Goal: Task Accomplishment & Management: Use online tool/utility

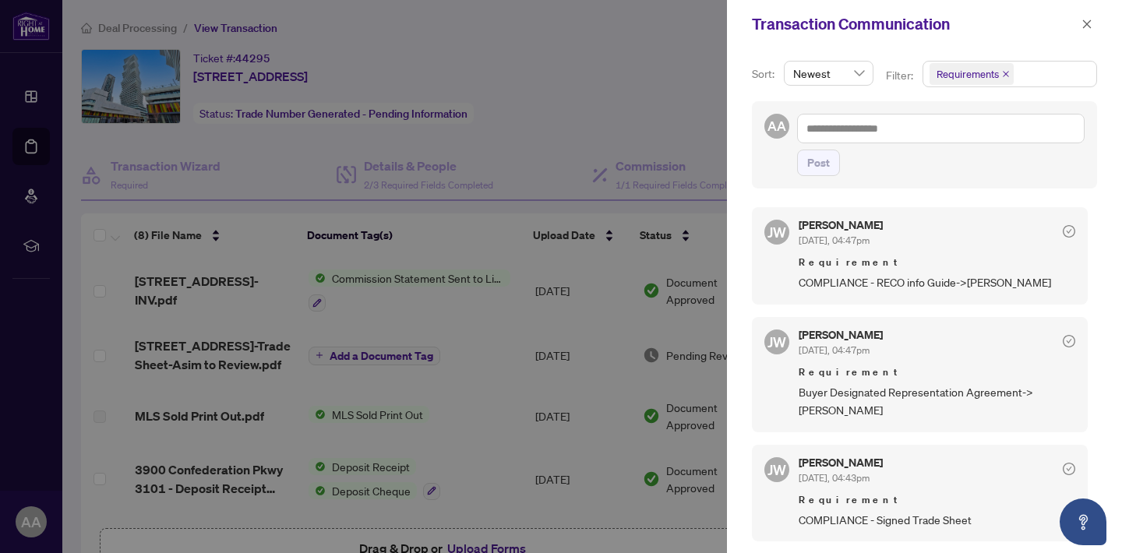
scroll to position [778, 0]
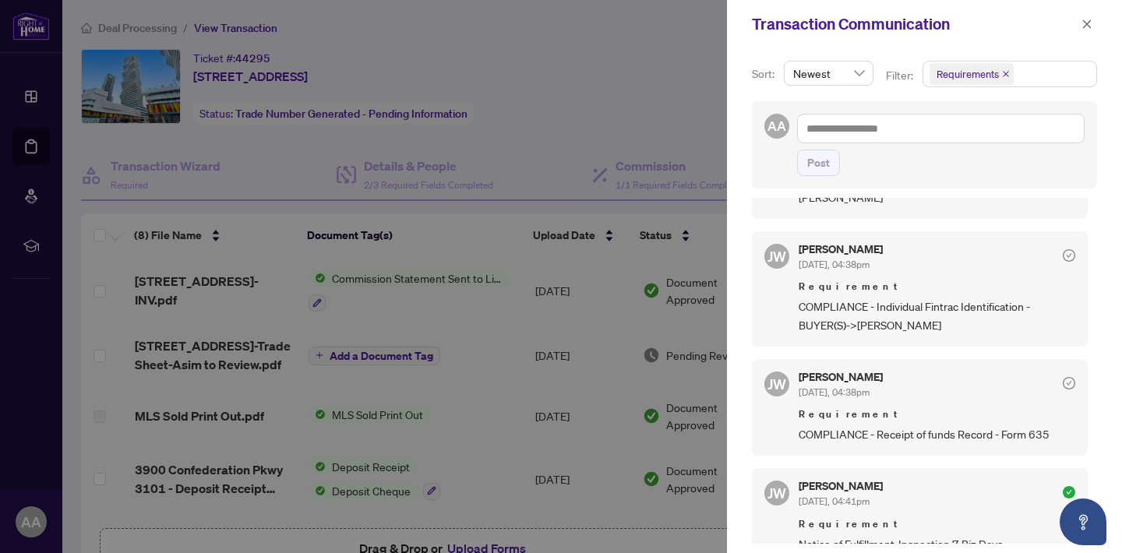
click at [549, 346] on div at bounding box center [561, 276] width 1122 height 553
click at [1088, 21] on icon "close" at bounding box center [1086, 24] width 11 height 11
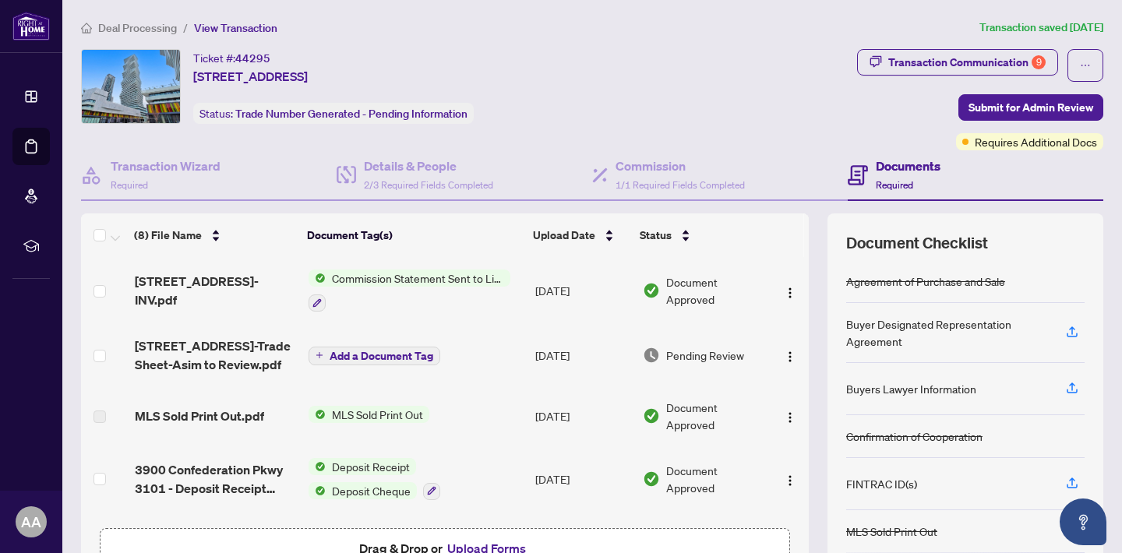
scroll to position [0, 0]
click at [372, 356] on span "Add a Document Tag" at bounding box center [381, 356] width 104 height 11
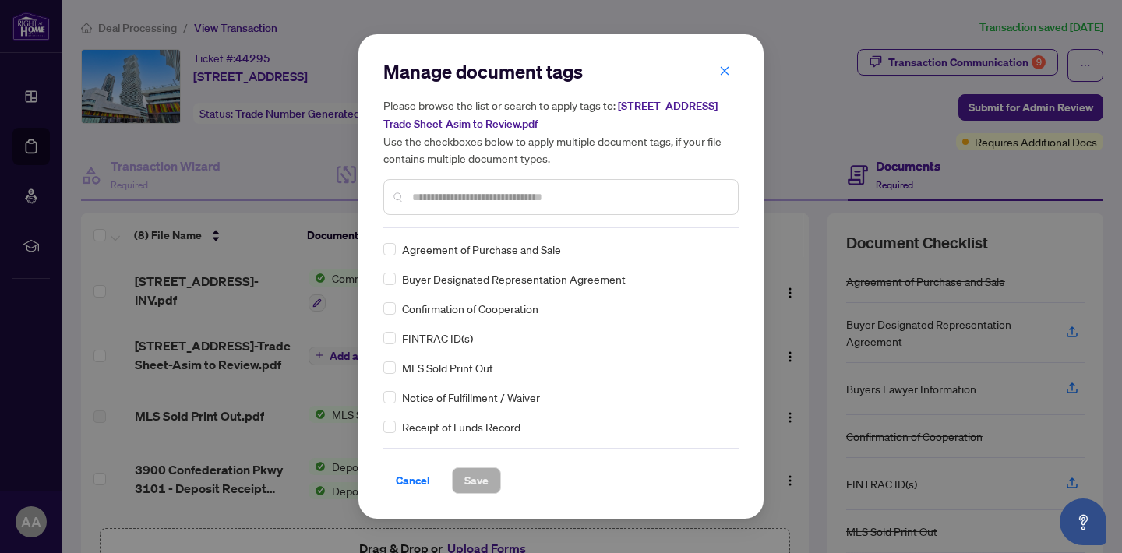
drag, startPoint x: 245, startPoint y: 369, endPoint x: 611, endPoint y: 149, distance: 427.3
click at [245, 369] on div "Manage document tags Please browse the list or search to apply tags to: [STREET…" at bounding box center [561, 276] width 1122 height 553
click at [731, 62] on button "button" at bounding box center [724, 71] width 31 height 26
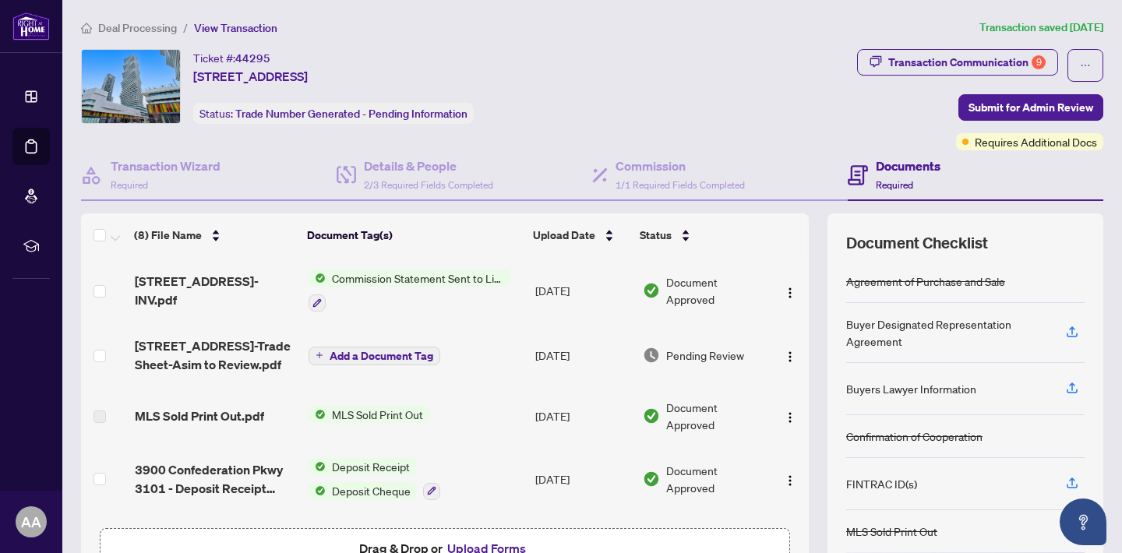
click at [218, 347] on span "[STREET_ADDRESS]-Trade Sheet-Asim to Review.pdf" at bounding box center [215, 355] width 161 height 37
click at [203, 182] on div "Transaction Wizard Required" at bounding box center [166, 175] width 110 height 37
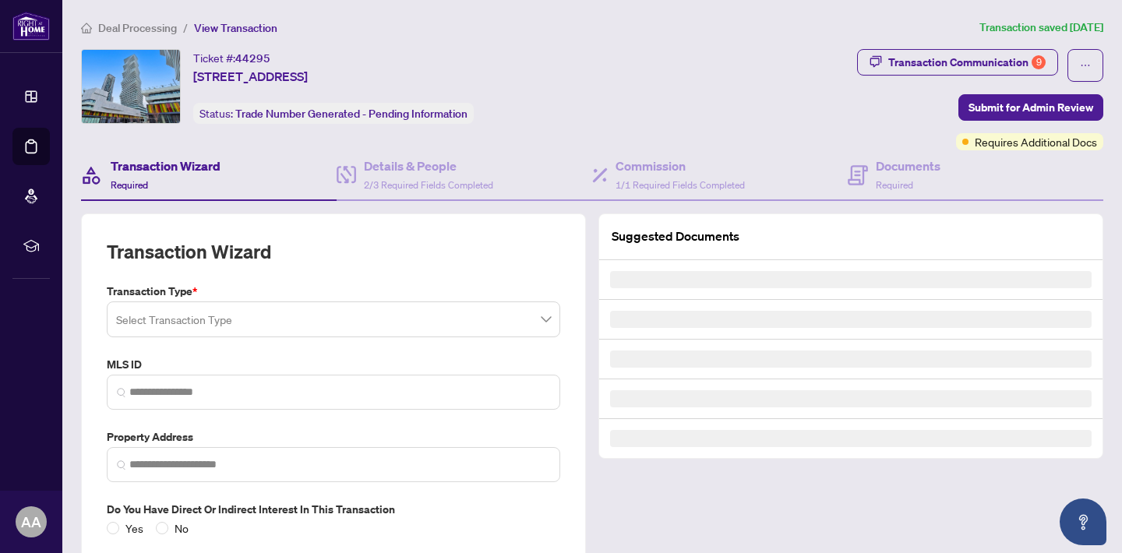
type input "*********"
type input "**********"
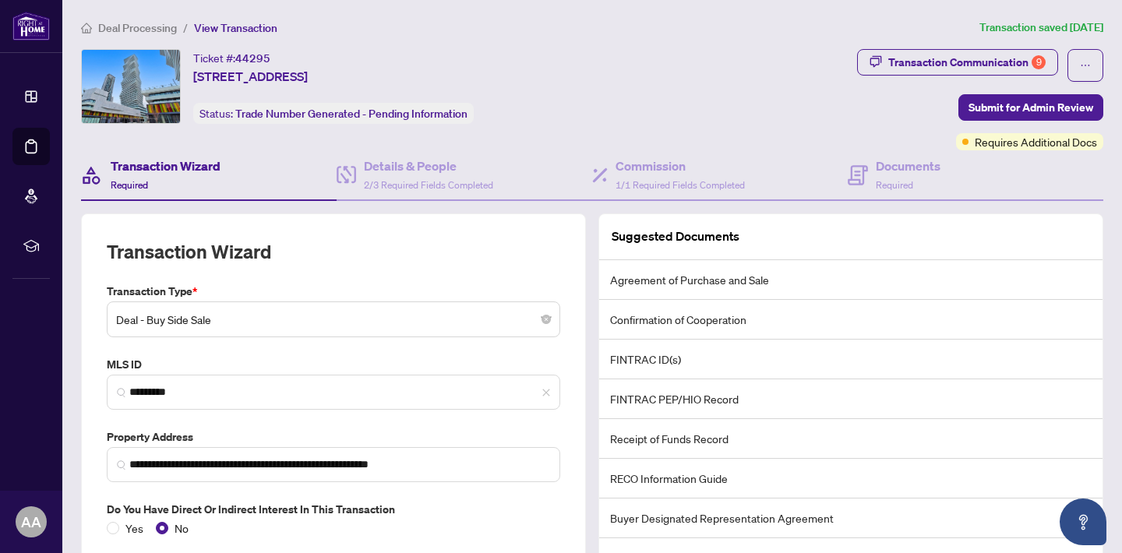
click at [657, 147] on div "Ticket #: 44295 [STREET_ADDRESS] Status: Trade Number Generated - Pending Infor…" at bounding box center [466, 99] width 776 height 101
click at [438, 145] on div "Ticket #: 44295 [STREET_ADDRESS] Status: Trade Number Generated - Pending Infor…" at bounding box center [466, 99] width 776 height 101
click at [876, 164] on h4 "Documents" at bounding box center [908, 166] width 65 height 19
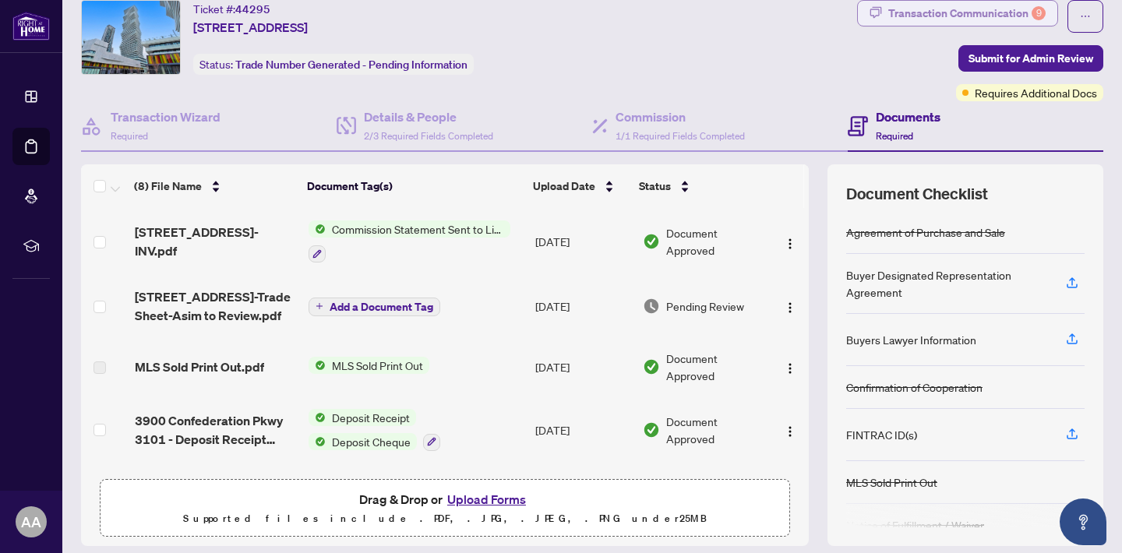
click at [957, 10] on div "Transaction Communication 9" at bounding box center [966, 13] width 157 height 25
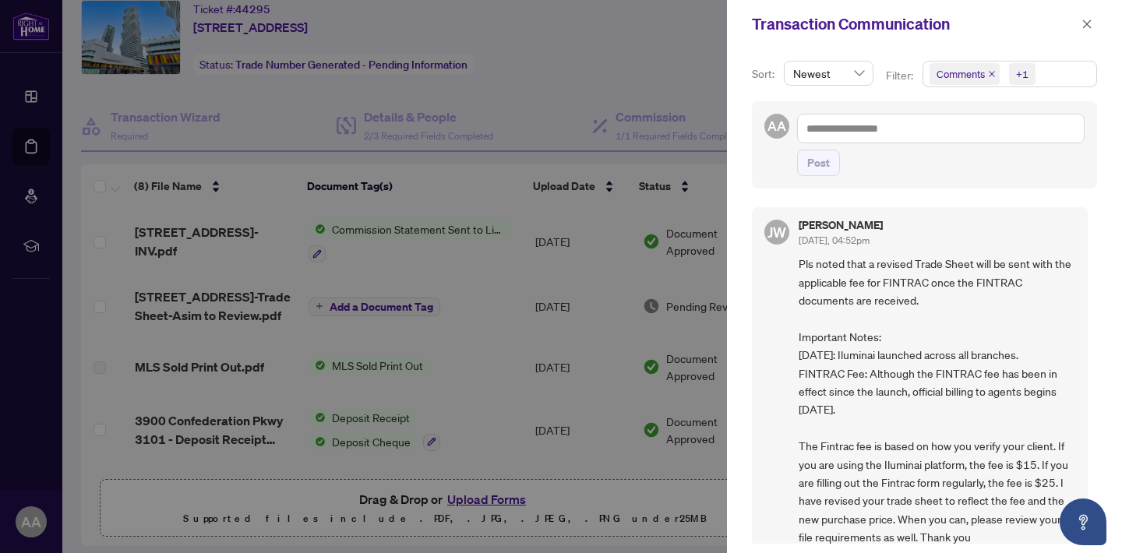
click at [992, 72] on icon "close" at bounding box center [991, 74] width 6 height 6
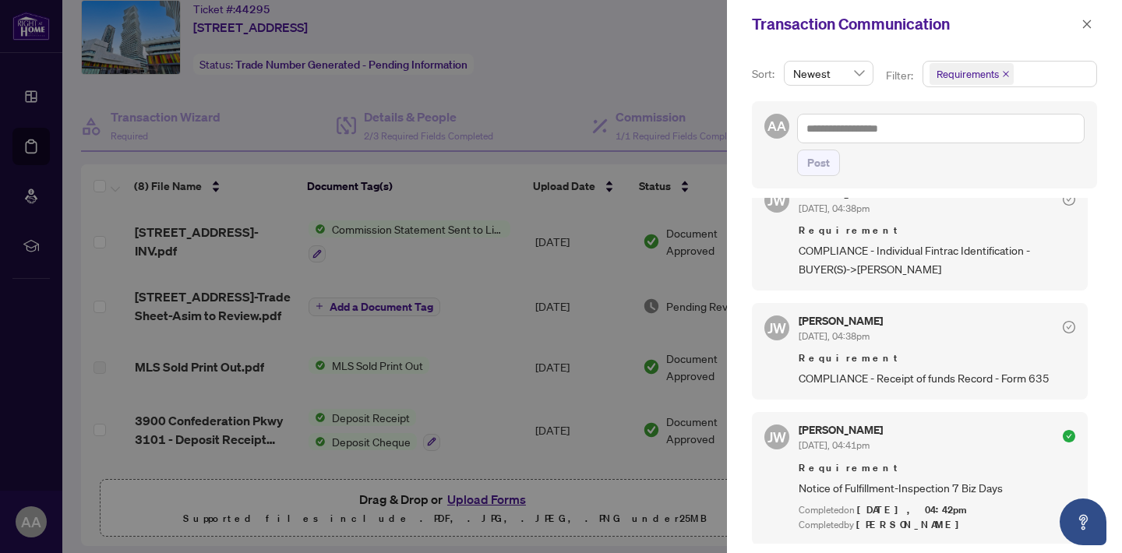
scroll to position [840, 0]
